Goal: Task Accomplishment & Management: Complete application form

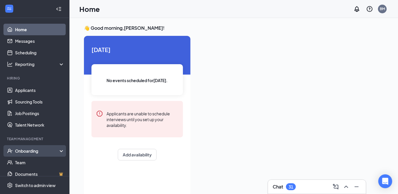
click at [30, 154] on div "Onboarding" at bounding box center [37, 151] width 45 height 6
click at [22, 163] on link "Overview" at bounding box center [40, 163] width 50 height 12
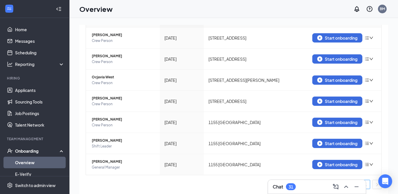
scroll to position [70, 0]
click at [357, 189] on icon "Minimize" at bounding box center [357, 187] width 7 height 7
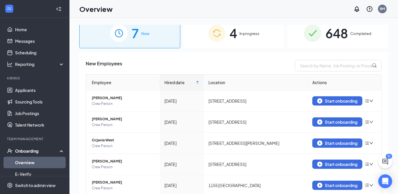
scroll to position [0, 0]
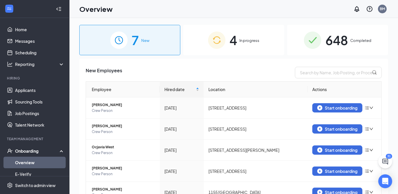
click at [242, 34] on div "4 In progress" at bounding box center [233, 40] width 101 height 30
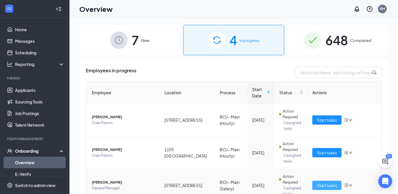
click at [323, 185] on span "Start tasks" at bounding box center [327, 186] width 20 height 6
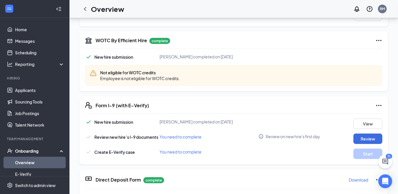
scroll to position [148, 0]
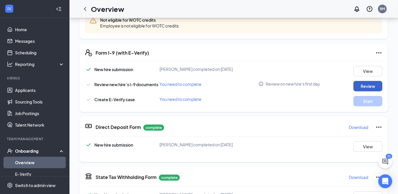
click at [365, 87] on button "Review" at bounding box center [368, 86] width 29 height 10
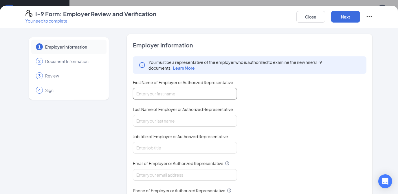
click at [157, 96] on input "First Name of Employer or Authorized Representative" at bounding box center [185, 94] width 104 height 12
type input "[PERSON_NAME]"
type input "[EMAIL_ADDRESS][DOMAIN_NAME]"
type input "7069900800"
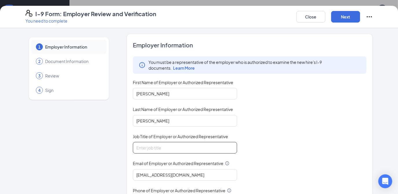
click at [158, 146] on input "Job Title of Employer or Authorized Representative" at bounding box center [185, 148] width 104 height 12
type input "AD"
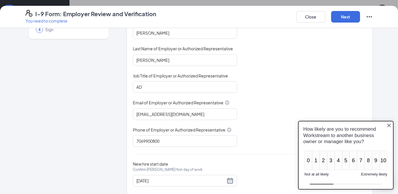
scroll to position [72, 0]
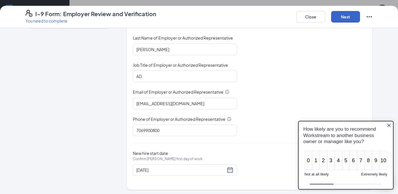
click at [347, 17] on button "Next" at bounding box center [346, 17] width 29 height 12
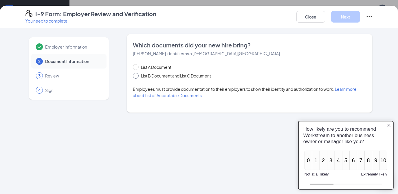
click at [136, 75] on input "List B Document and List C Document" at bounding box center [135, 75] width 4 height 4
radio input "true"
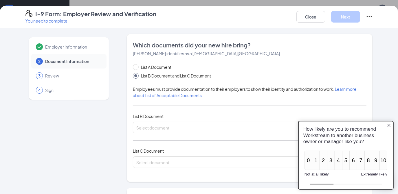
click at [389, 125] on icon "Close button" at bounding box center [389, 125] width 5 height 5
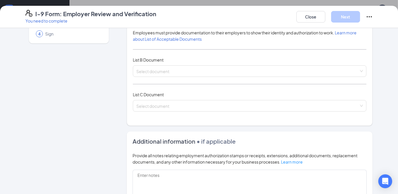
scroll to position [67, 0]
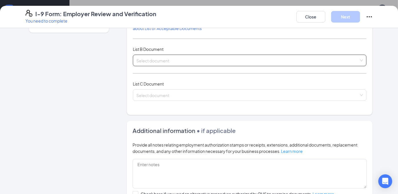
click at [359, 60] on div "Select document" at bounding box center [250, 61] width 234 height 12
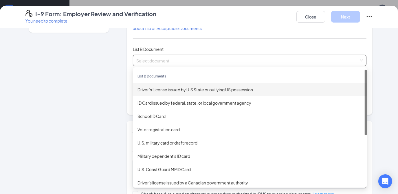
click at [189, 91] on div "Driver’s License issued by U.S State or outlying US possession" at bounding box center [250, 90] width 225 height 6
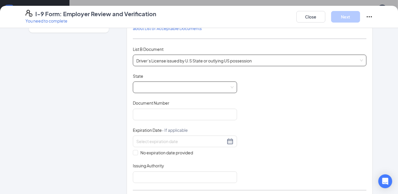
click at [165, 88] on span at bounding box center [184, 87] width 97 height 11
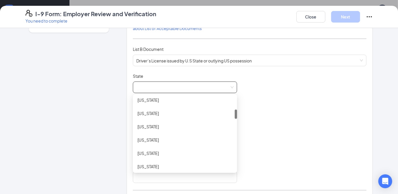
scroll to position [101, 0]
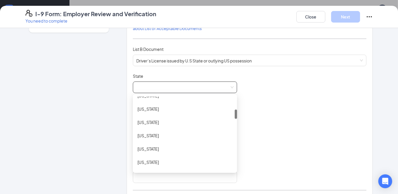
drag, startPoint x: 234, startPoint y: 99, endPoint x: 236, endPoint y: 112, distance: 13.5
click at [236, 112] on div "Document Title Driver’s License issued by U.S State or outlying US possession S…" at bounding box center [250, 128] width 234 height 110
click at [150, 147] on div "[US_STATE]" at bounding box center [185, 149] width 95 height 6
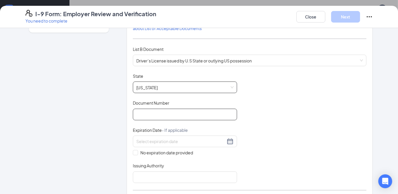
click at [157, 116] on input "Document Number" at bounding box center [185, 115] width 104 height 12
type input "055086156"
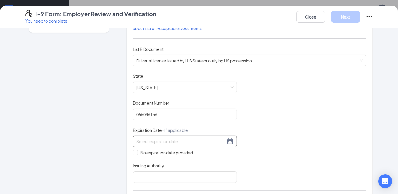
click at [227, 142] on div at bounding box center [184, 141] width 97 height 7
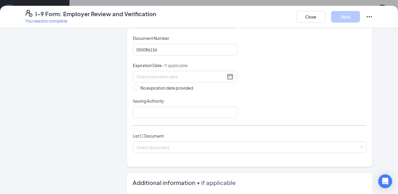
scroll to position [134, 0]
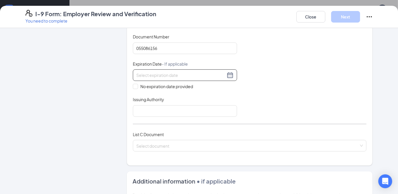
click at [230, 77] on div at bounding box center [184, 75] width 97 height 7
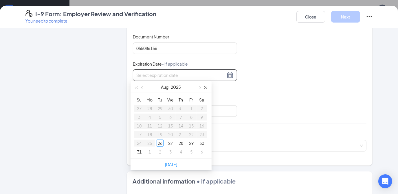
click at [208, 88] on button "button" at bounding box center [206, 87] width 6 height 12
type input "[DATE]"
click at [151, 115] on div "7" at bounding box center [149, 117] width 7 height 7
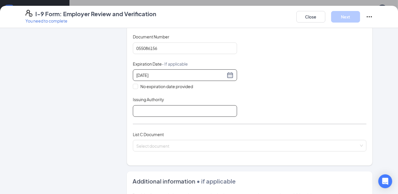
click at [157, 107] on input "Issuing Authority" at bounding box center [185, 111] width 104 height 12
type input "[US_STATE]"
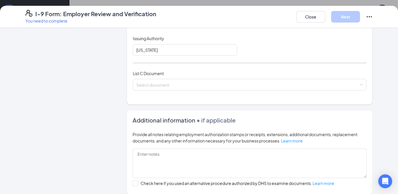
scroll to position [194, 0]
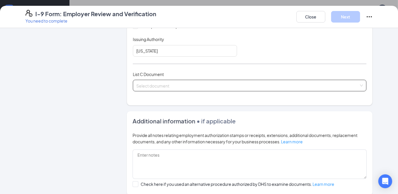
click at [360, 84] on div "Select document" at bounding box center [250, 86] width 234 height 12
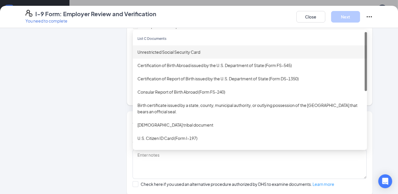
click at [173, 49] on div "Unrestricted Social Security Card" at bounding box center [250, 52] width 225 height 6
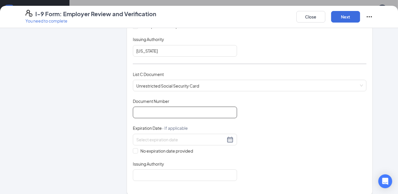
click at [156, 108] on input "Document Number" at bounding box center [185, 113] width 104 height 12
type input "252294312"
click at [136, 149] on span at bounding box center [135, 151] width 5 height 5
click at [136, 149] on input "No expiration date provided" at bounding box center [135, 151] width 4 height 4
checkbox input "true"
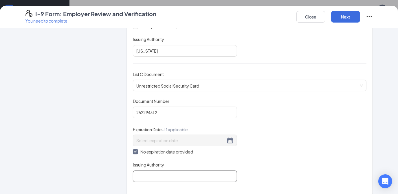
click at [163, 178] on input "Issuing Authority" at bounding box center [185, 177] width 104 height 12
type input "SSC"
click at [351, 15] on button "Next" at bounding box center [346, 17] width 29 height 12
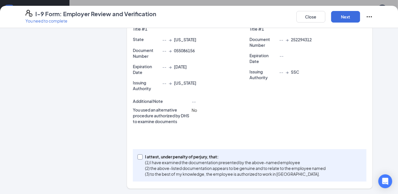
click at [138, 156] on input "I attest, under penalty of [PERSON_NAME], that: (1) I have examined the documen…" at bounding box center [140, 157] width 4 height 4
checkbox input "true"
click at [345, 17] on button "Next" at bounding box center [346, 17] width 29 height 12
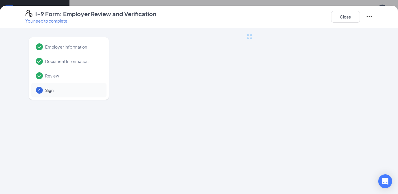
scroll to position [0, 0]
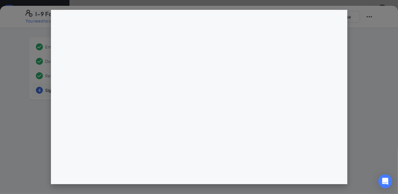
click at [372, 50] on div at bounding box center [199, 97] width 398 height 194
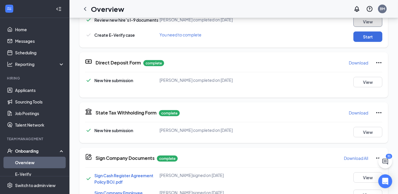
scroll to position [205, 0]
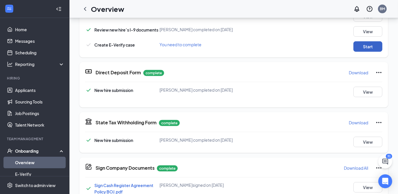
click at [362, 48] on button "Start" at bounding box center [368, 46] width 29 height 10
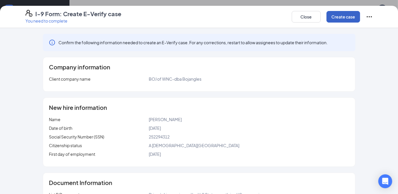
click at [340, 17] on button "Create case" at bounding box center [344, 17] width 34 height 12
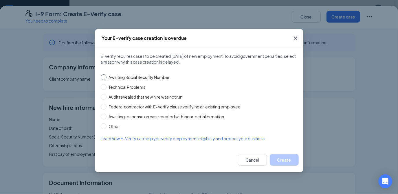
click at [105, 78] on input "Awaiting Social Security Number" at bounding box center [104, 77] width 6 height 6
radio input "true"
click at [283, 160] on button "Create" at bounding box center [284, 160] width 29 height 12
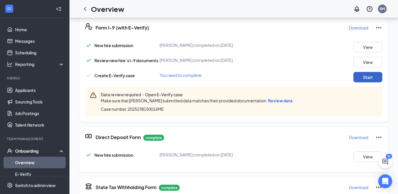
scroll to position [233, 0]
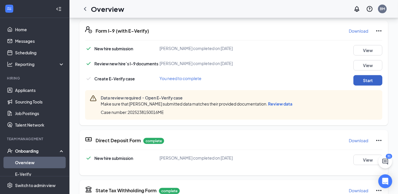
click at [360, 84] on button "Start" at bounding box center [368, 80] width 29 height 10
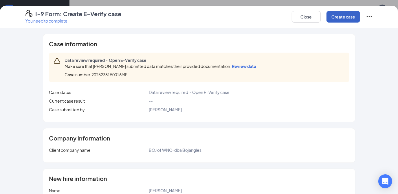
click at [340, 16] on button "Create case" at bounding box center [344, 17] width 34 height 12
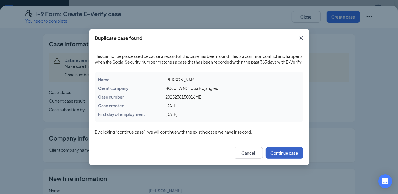
click at [286, 158] on button "Continue case" at bounding box center [285, 154] width 38 height 12
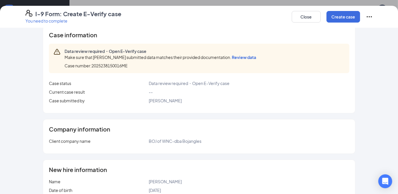
scroll to position [0, 0]
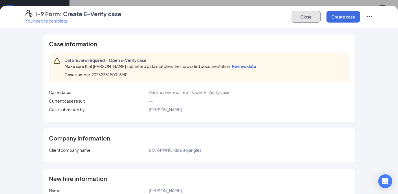
click at [308, 13] on button "Close" at bounding box center [306, 17] width 29 height 12
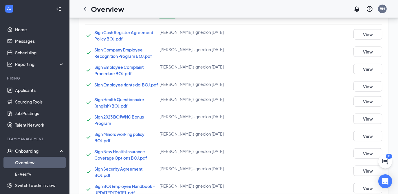
scroll to position [218, 0]
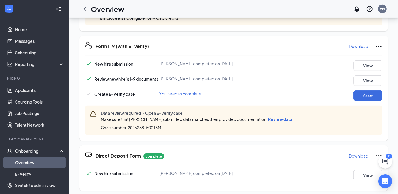
click at [284, 121] on span "Review data" at bounding box center [280, 119] width 24 height 5
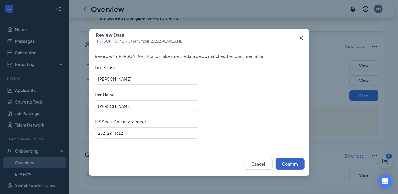
click at [291, 159] on button "Confirm" at bounding box center [290, 165] width 29 height 12
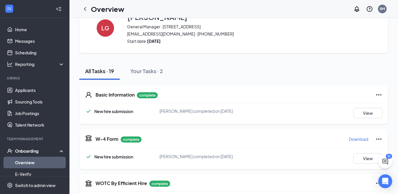
scroll to position [0, 0]
